Goal: Navigation & Orientation: Locate item on page

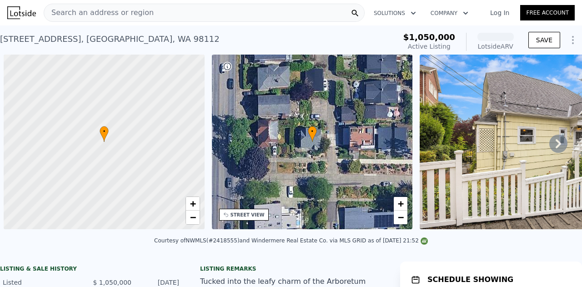
scroll to position [0, 4]
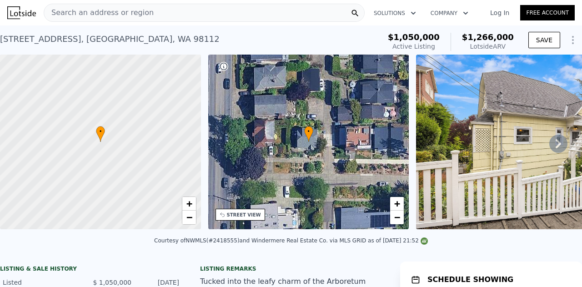
click at [556, 147] on icon at bounding box center [558, 143] width 5 height 9
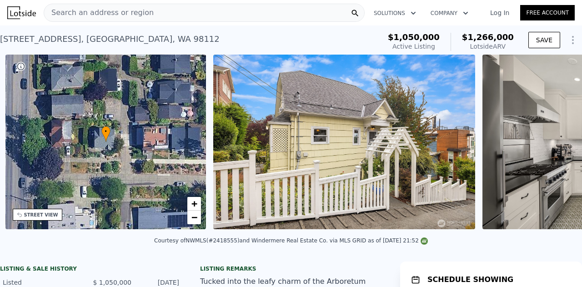
scroll to position [0, 212]
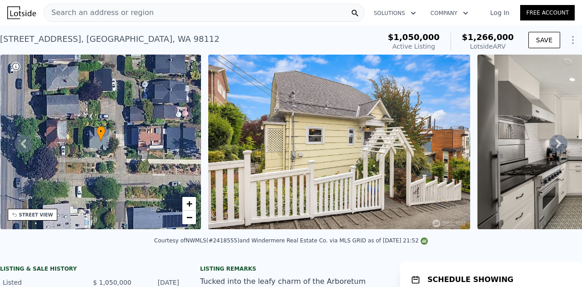
click at [31, 216] on div "STREET VIEW" at bounding box center [36, 215] width 34 height 7
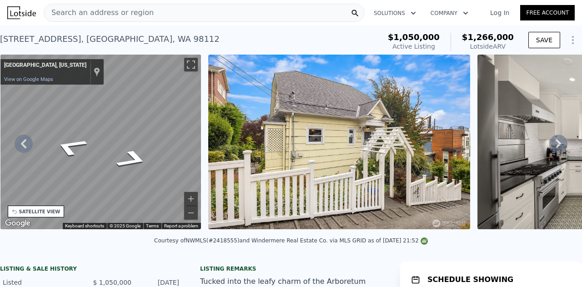
click at [222, 110] on div "• + − • + − STREET VIEW ← Move left → Move right ↑ Move up ↓ Move down + Zoom i…" at bounding box center [291, 144] width 582 height 178
click at [123, 171] on icon "Go North" at bounding box center [119, 166] width 68 height 23
click at [126, 171] on icon "Go North" at bounding box center [126, 169] width 67 height 24
click at [220, 94] on div "• + − • + − STREET VIEW ← Move left → Move right ↑ Move up ↓ Move down + Zoom i…" at bounding box center [291, 144] width 582 height 178
click at [267, 135] on div "• + − • + − STREET VIEW ← Move left → Move right ↑ Move up ↓ Move down + Zoom i…" at bounding box center [291, 144] width 582 height 178
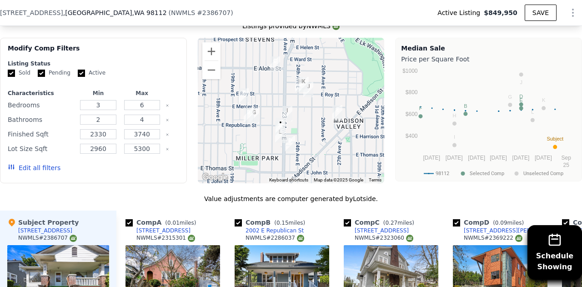
scroll to position [911, 0]
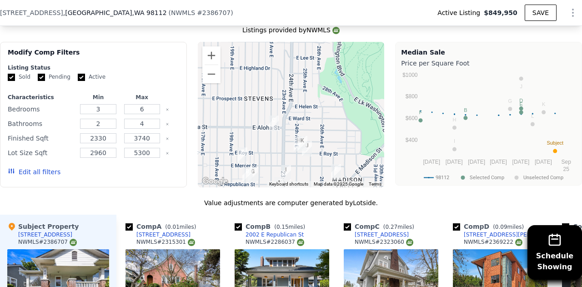
drag, startPoint x: 239, startPoint y: 70, endPoint x: 237, endPoint y: 126, distance: 56.4
click at [237, 126] on div at bounding box center [291, 115] width 187 height 146
click at [210, 83] on button "Zoom out" at bounding box center [211, 74] width 18 height 18
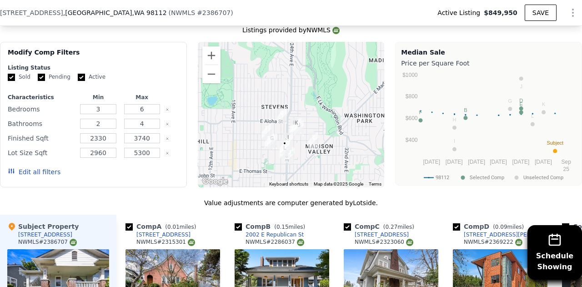
click at [309, 141] on img "428 27th Ave E" at bounding box center [313, 140] width 17 height 23
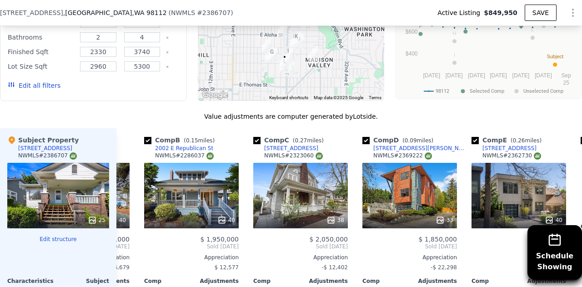
scroll to position [0, 234]
